Goal: Task Accomplishment & Management: Use online tool/utility

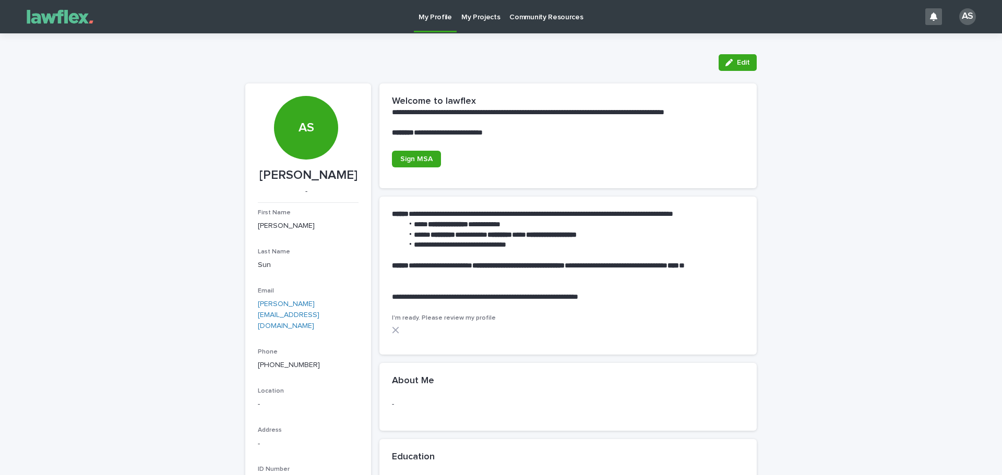
click at [477, 15] on p "My Projects" at bounding box center [480, 11] width 39 height 22
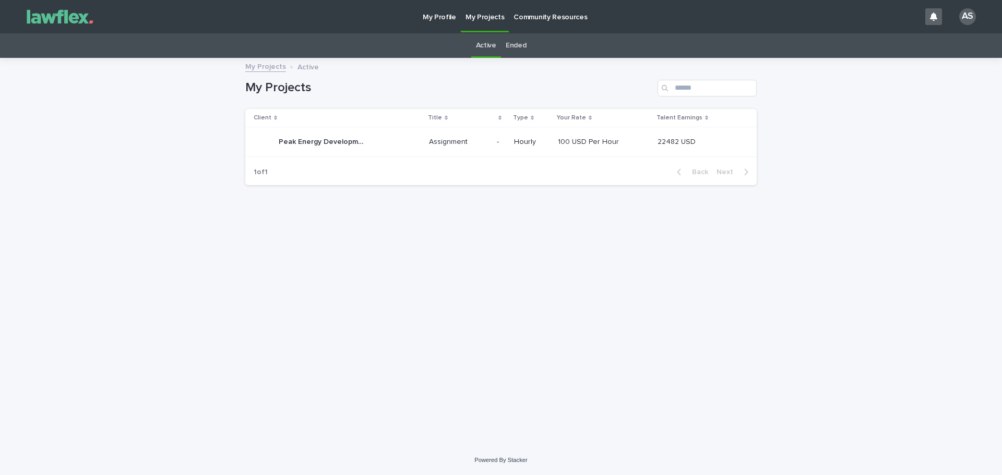
click at [501, 136] on p "-" at bounding box center [499, 141] width 4 height 11
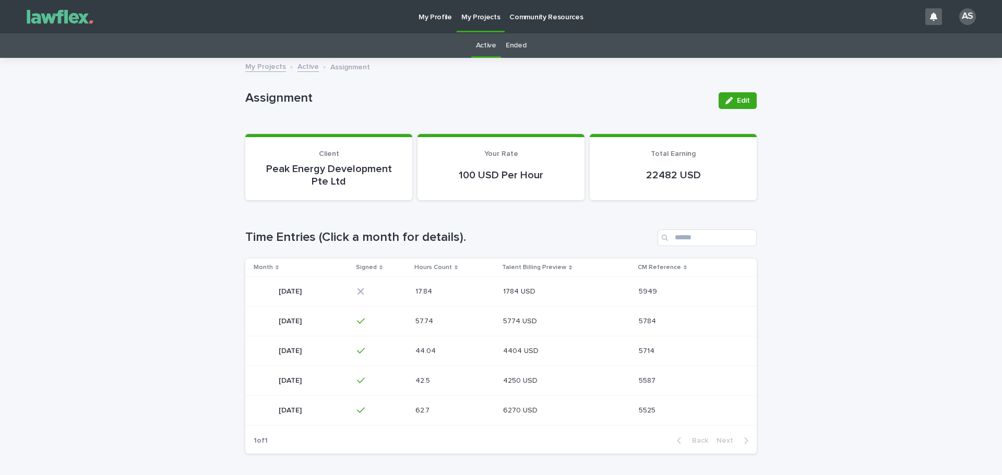
click at [537, 292] on p "1784 USD" at bounding box center [520, 290] width 34 height 11
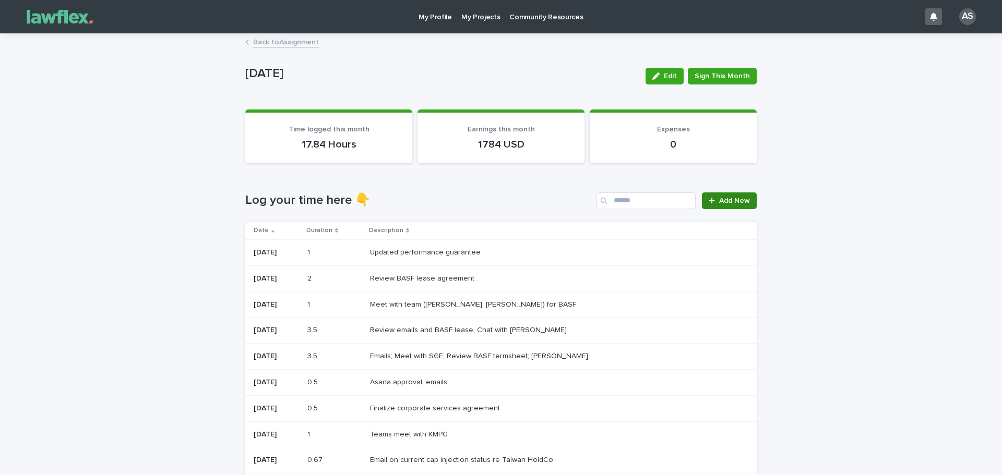
click at [725, 194] on link "Add New" at bounding box center [729, 201] width 55 height 17
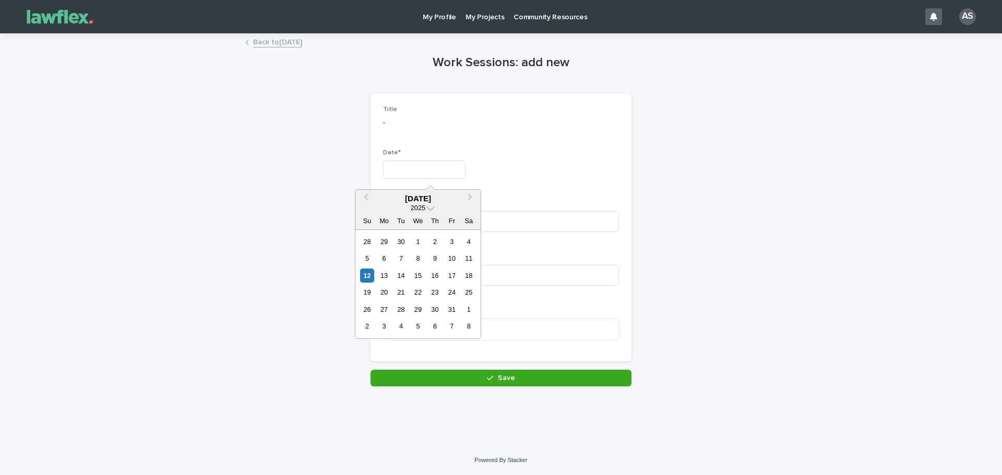
click at [465, 172] on input "text" at bounding box center [424, 170] width 82 height 18
click at [363, 277] on div "12" at bounding box center [367, 276] width 14 height 14
type input "**********"
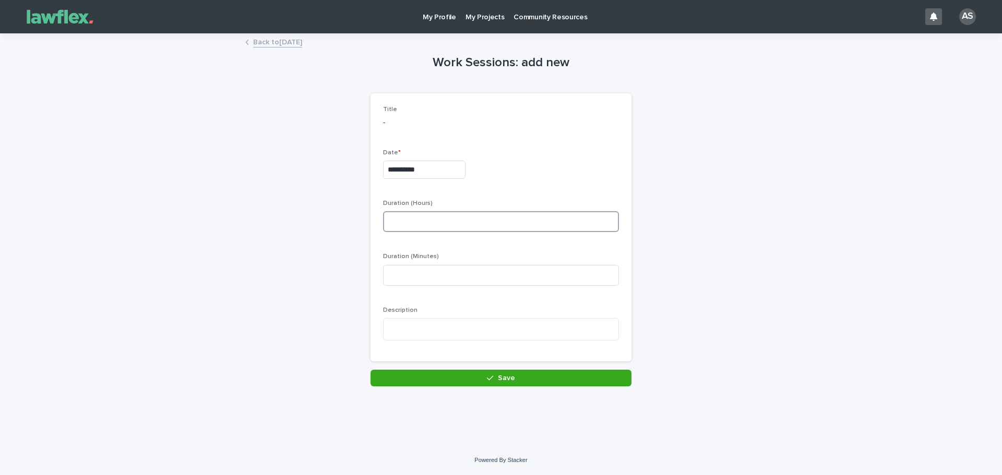
click at [439, 228] on input at bounding box center [501, 221] width 236 height 21
type input "*"
click at [487, 328] on textarea at bounding box center [501, 329] width 236 height 22
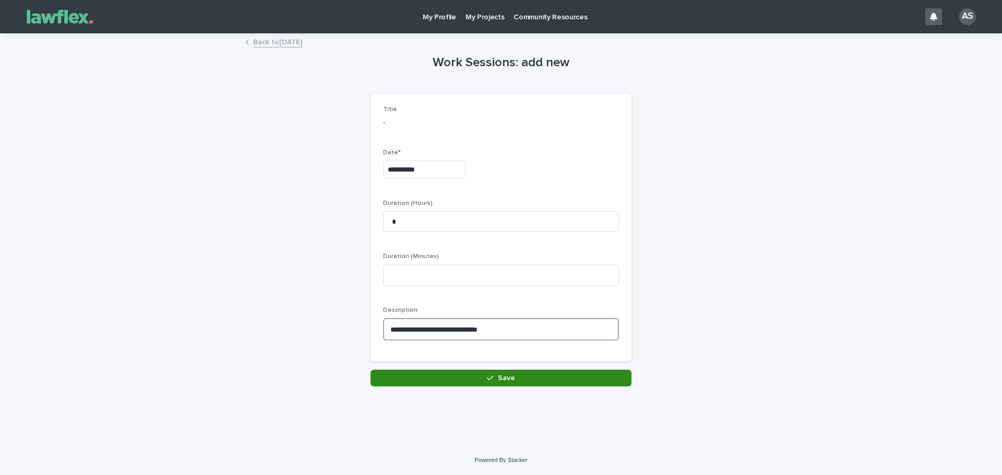
type textarea "**********"
click at [534, 383] on button "Save" at bounding box center [500, 378] width 261 height 17
